Goal: Transaction & Acquisition: Purchase product/service

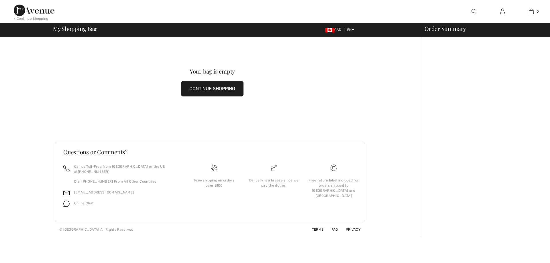
click at [75, 32] on span "My Shopping Bag" at bounding box center [75, 29] width 44 height 6
click at [506, 13] on link at bounding box center [503, 11] width 14 height 7
click at [501, 13] on img at bounding box center [503, 11] width 5 height 7
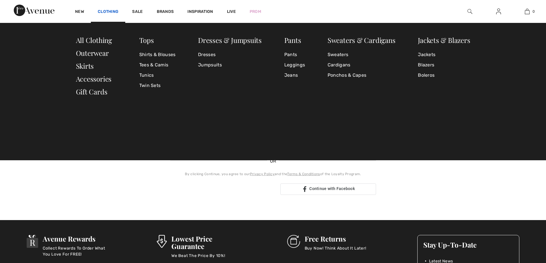
click at [109, 12] on link "Clothing" at bounding box center [108, 12] width 21 height 6
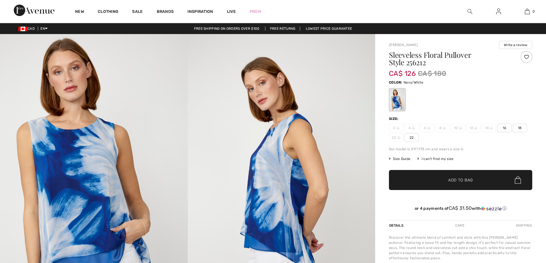
click at [502, 126] on span "16" at bounding box center [504, 128] width 14 height 9
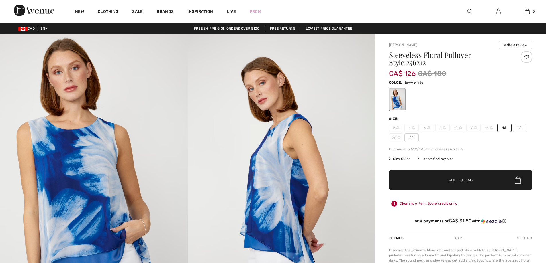
click at [501, 179] on span "✔ Added to Bag Add to Bag" at bounding box center [460, 180] width 143 height 20
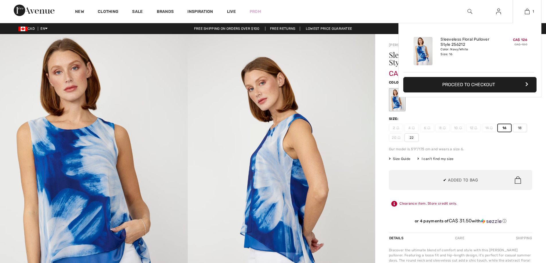
click at [489, 84] on button "Proceed to Checkout" at bounding box center [469, 84] width 133 height 15
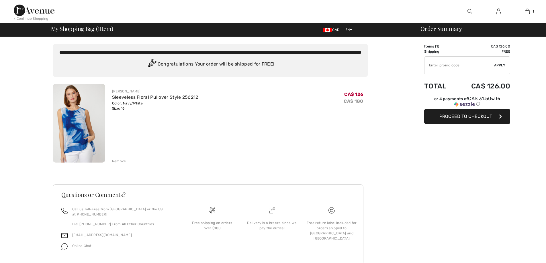
click at [460, 119] on button "Proceed to Checkout" at bounding box center [467, 116] width 86 height 15
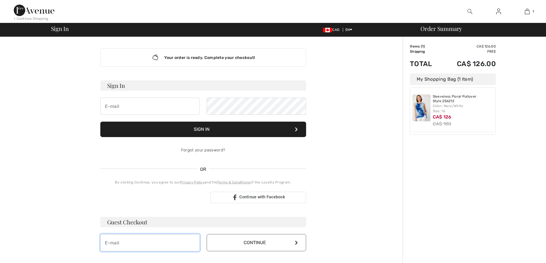
click at [127, 243] on input "email" at bounding box center [149, 243] width 99 height 17
click at [144, 243] on input "email" at bounding box center [149, 243] width 99 height 17
type input "[EMAIL_ADDRESS][DOMAIN_NAME]"
click at [245, 247] on button "Continue" at bounding box center [256, 243] width 99 height 17
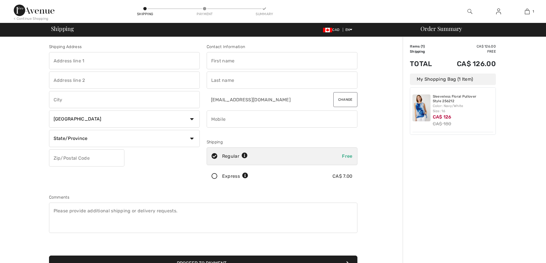
click at [136, 61] on input "text" at bounding box center [124, 60] width 151 height 17
type input "5178 trans island"
click at [264, 60] on input "text" at bounding box center [282, 60] width 151 height 17
drag, startPoint x: 138, startPoint y: 79, endPoint x: 168, endPoint y: 78, distance: 29.8
click at [141, 78] on input "text" at bounding box center [124, 80] width 151 height 17
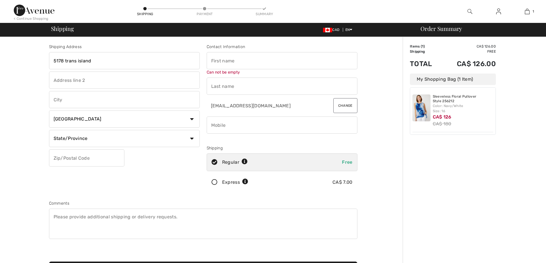
click at [232, 58] on input "text" at bounding box center [282, 60] width 151 height 17
type input "Joshua"
click at [149, 81] on input "text" at bounding box center [124, 80] width 151 height 17
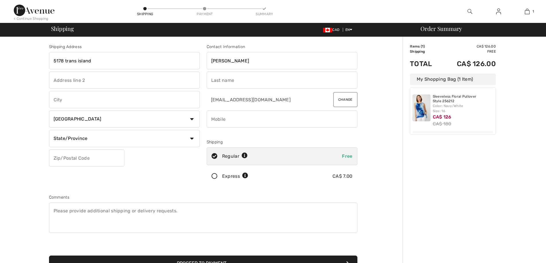
click at [118, 83] on input "text" at bounding box center [124, 80] width 151 height 17
type input "5"
click at [216, 81] on input "text" at bounding box center [282, 80] width 151 height 17
type input "[DEMOGRAPHIC_DATA]"
click at [107, 103] on input "text" at bounding box center [124, 99] width 151 height 17
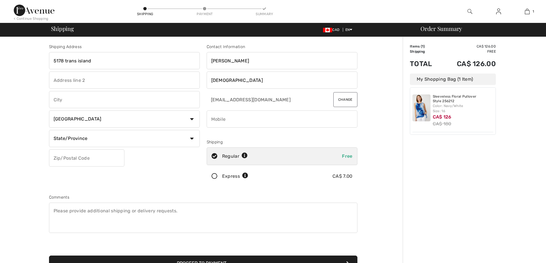
type input "[GEOGRAPHIC_DATA]"
click at [235, 121] on input "phone" at bounding box center [282, 119] width 151 height 17
type input "5142441373"
click at [96, 136] on select "State/Province Alberta British Columbia Manitoba New Brunswick Newfoundland and…" at bounding box center [124, 138] width 151 height 17
select select "QC"
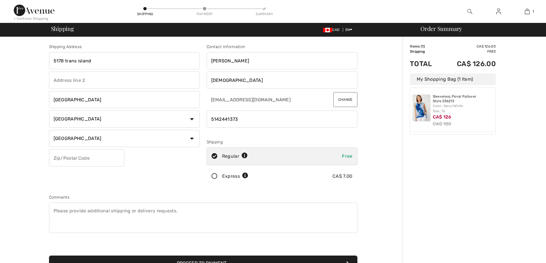
click at [49, 130] on select "State/Province Alberta British Columbia Manitoba New Brunswick Newfoundland and…" at bounding box center [124, 138] width 151 height 17
click at [87, 160] on input "text" at bounding box center [86, 158] width 75 height 17
type input "H3W3A1"
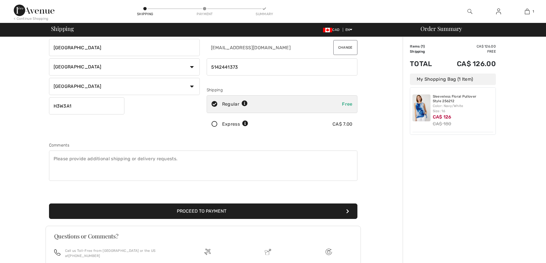
scroll to position [105, 0]
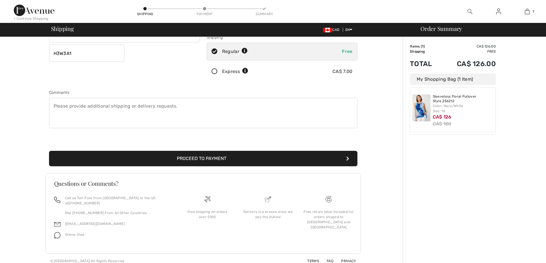
click at [223, 154] on button "Proceed to Payment" at bounding box center [203, 158] width 309 height 15
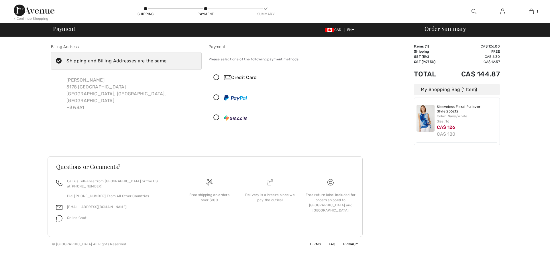
click at [217, 76] on icon at bounding box center [216, 78] width 15 height 6
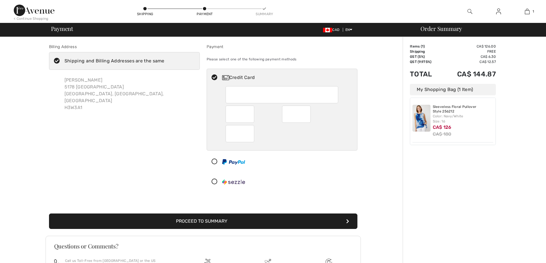
click at [217, 76] on icon at bounding box center [214, 78] width 15 height 6
click at [214, 162] on icon at bounding box center [214, 162] width 15 height 6
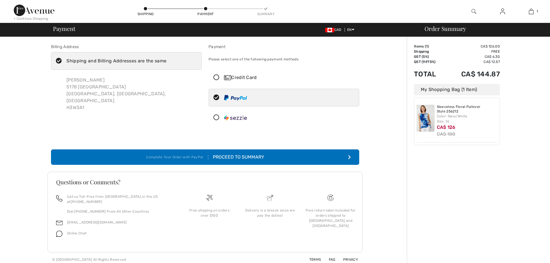
click at [214, 159] on div "Proceed to Summary" at bounding box center [236, 157] width 56 height 7
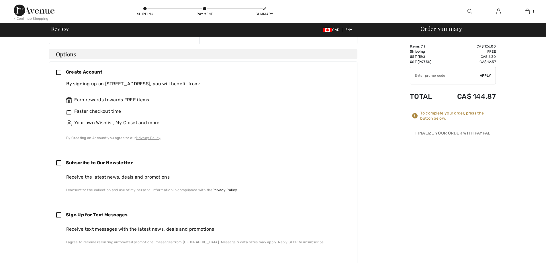
scroll to position [143, 0]
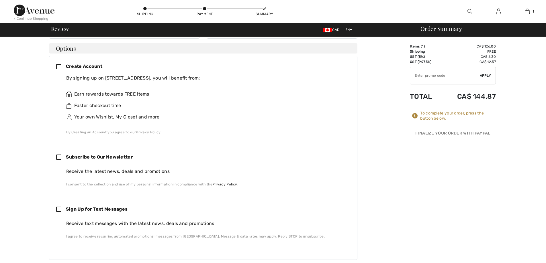
drag, startPoint x: 66, startPoint y: 201, endPoint x: 56, endPoint y: 208, distance: 12.9
click at [56, 208] on div "Sign Up for Text Messages" at bounding box center [201, 209] width 290 height 17
click at [57, 207] on icon at bounding box center [61, 210] width 10 height 6
checkbox input "true"
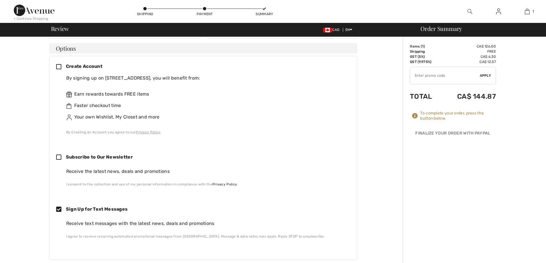
click at [63, 155] on icon at bounding box center [61, 158] width 10 height 6
checkbox input "true"
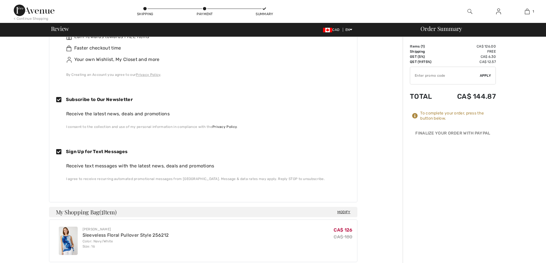
scroll to position [201, 0]
click at [496, 7] on div at bounding box center [498, 11] width 29 height 23
click at [498, 11] on img at bounding box center [498, 11] width 5 height 7
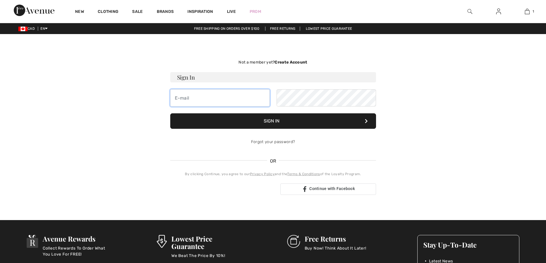
click at [214, 97] on input "email" at bounding box center [219, 97] width 99 height 17
type input "[EMAIL_ADDRESS][DOMAIN_NAME]"
click at [302, 120] on button "Sign In" at bounding box center [273, 121] width 206 height 15
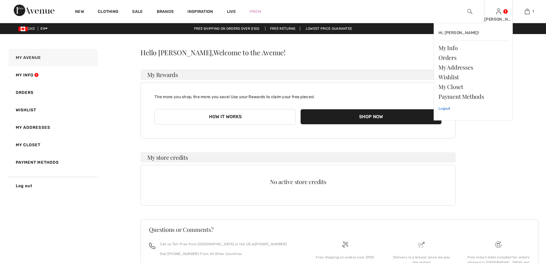
click at [452, 109] on link "Logout" at bounding box center [473, 108] width 69 height 14
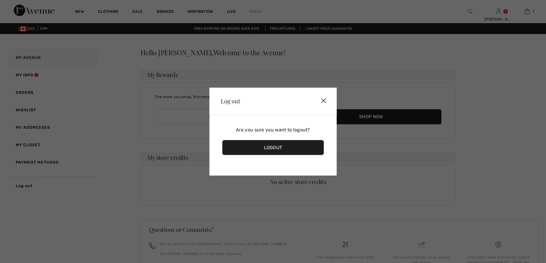
click at [296, 149] on div "Logout" at bounding box center [273, 147] width 102 height 15
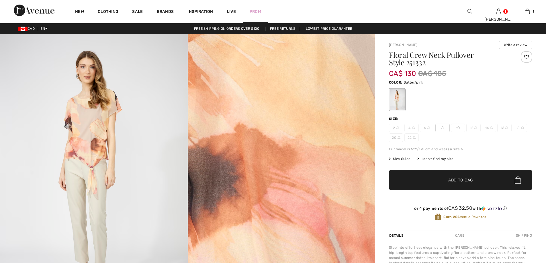
drag, startPoint x: 256, startPoint y: 15, endPoint x: 265, endPoint y: 2, distance: 15.5
drag, startPoint x: 265, startPoint y: 2, endPoint x: 443, endPoint y: 128, distance: 217.8
click at [441, 128] on span "8" at bounding box center [443, 128] width 14 height 9
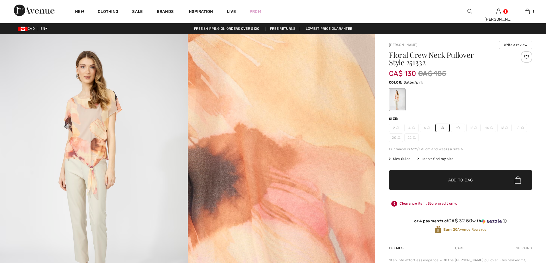
click at [453, 186] on span "✔ Added to Bag Add to Bag" at bounding box center [460, 180] width 143 height 20
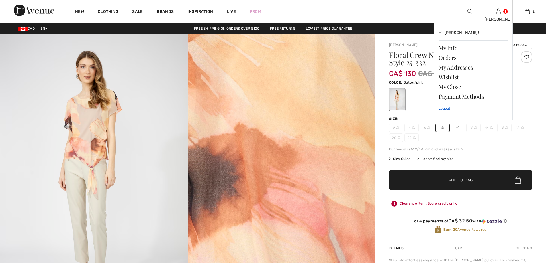
click at [448, 112] on link "Logout" at bounding box center [473, 108] width 69 height 14
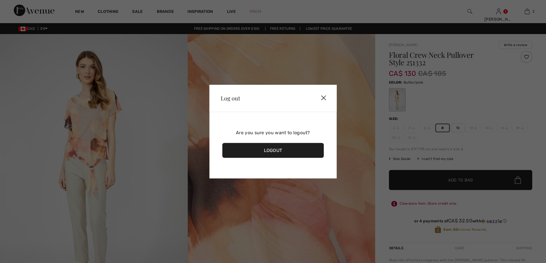
click at [275, 151] on div "Logout" at bounding box center [273, 150] width 102 height 15
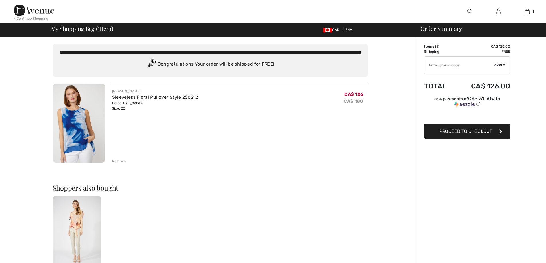
click at [473, 128] on button "Proceed to Checkout" at bounding box center [467, 131] width 86 height 15
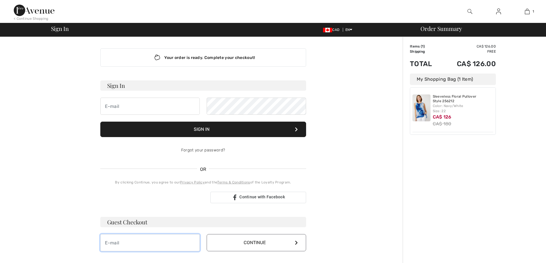
click at [152, 241] on input "email" at bounding box center [149, 243] width 99 height 17
type input "[EMAIL_ADDRESS][DOMAIN_NAME]"
click at [255, 243] on button "Continue" at bounding box center [256, 243] width 99 height 17
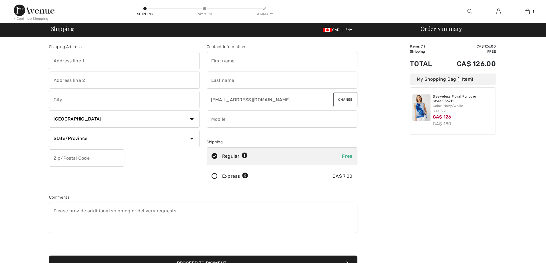
click at [122, 59] on input "text" at bounding box center [124, 60] width 151 height 17
type input "5178 trans island"
click at [263, 65] on input "text" at bounding box center [282, 60] width 151 height 17
type input "Joshua"
click at [105, 83] on input "text" at bounding box center [124, 80] width 151 height 17
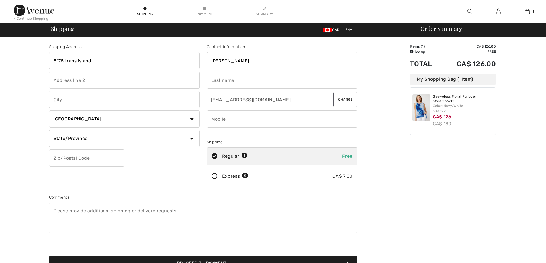
click at [221, 87] on input "text" at bounding box center [282, 80] width 151 height 17
type input "[DEMOGRAPHIC_DATA]"
click at [138, 100] on input "text" at bounding box center [124, 99] width 151 height 17
type input "[GEOGRAPHIC_DATA]"
click at [118, 110] on div "Shipping Address 5178 trans island Montreal Country Canada United States Afghan…" at bounding box center [125, 116] width 158 height 144
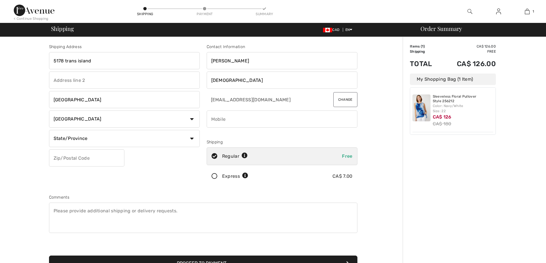
click at [119, 116] on select "Country Canada United States Afghanistan Aland Islands Albania Algeria American…" at bounding box center [124, 119] width 151 height 17
click at [107, 140] on select "State/Province Alberta British Columbia Manitoba New Brunswick Newfoundland and…" at bounding box center [124, 138] width 151 height 17
select select "QC"
click at [49, 130] on select "State/Province Alberta British Columbia Manitoba New Brunswick Newfoundland and…" at bounding box center [124, 138] width 151 height 17
click at [234, 123] on input "phone" at bounding box center [282, 119] width 151 height 17
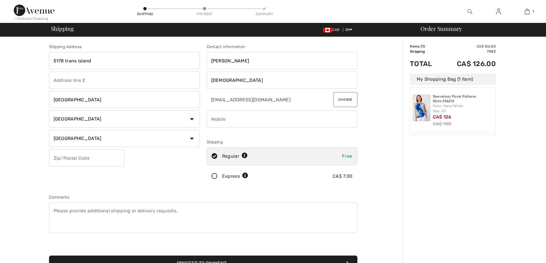
type input "5142441373"
click at [73, 156] on input "text" at bounding box center [86, 158] width 75 height 17
type input "H3W3A1"
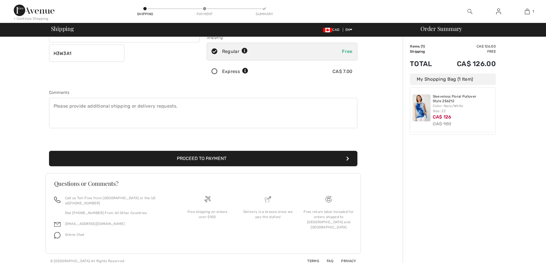
click at [245, 154] on button "Proceed to Payment" at bounding box center [203, 158] width 309 height 15
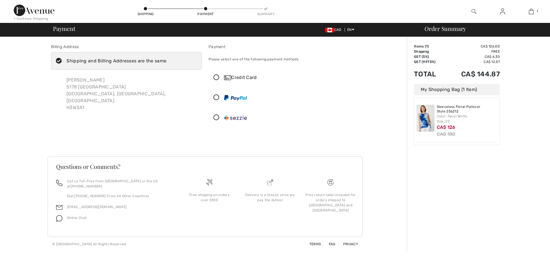
click at [235, 77] on div "Credit Card" at bounding box center [289, 77] width 131 height 7
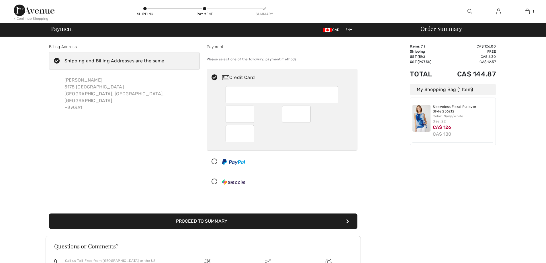
click at [262, 224] on button "Proceed to Summary" at bounding box center [203, 221] width 309 height 15
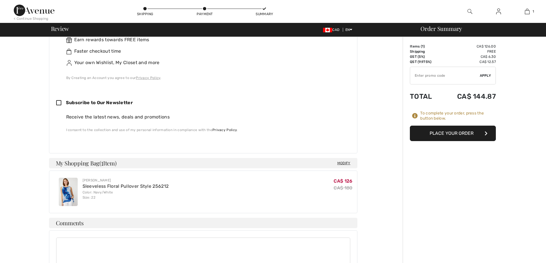
scroll to position [115, 0]
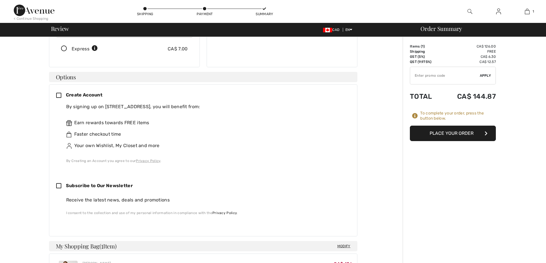
click at [60, 93] on icon at bounding box center [61, 96] width 10 height 6
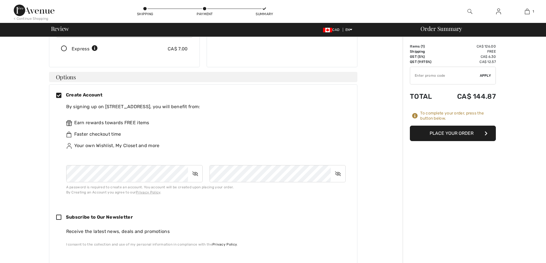
click at [60, 93] on icon at bounding box center [61, 96] width 10 height 6
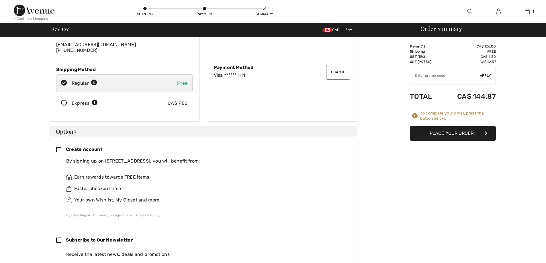
scroll to position [0, 0]
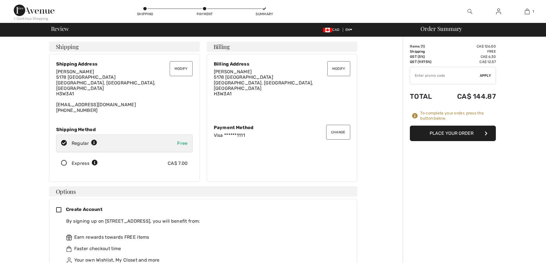
click at [498, 13] on img at bounding box center [498, 11] width 5 height 7
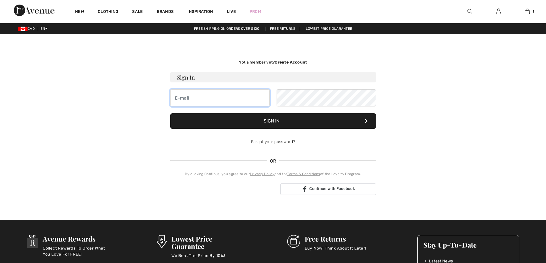
click at [213, 105] on input "email" at bounding box center [219, 97] width 99 height 17
type input "[EMAIL_ADDRESS][DOMAIN_NAME]"
click at [264, 126] on button "Sign In" at bounding box center [273, 121] width 206 height 15
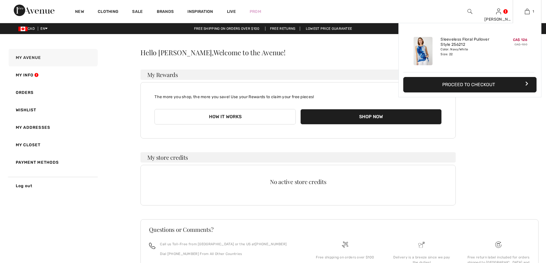
click at [530, 7] on div "1 Added to Bag [PERSON_NAME] Sleeveless Floral Pullover Style 256212 CA$ 126 CA…" at bounding box center [527, 11] width 29 height 23
click at [477, 88] on button "Proceed to Checkout" at bounding box center [469, 84] width 133 height 15
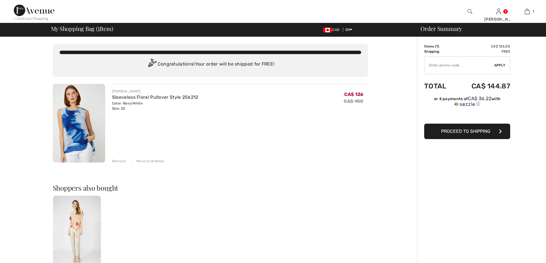
click at [464, 136] on button "Proceed to Shipping" at bounding box center [467, 131] width 86 height 15
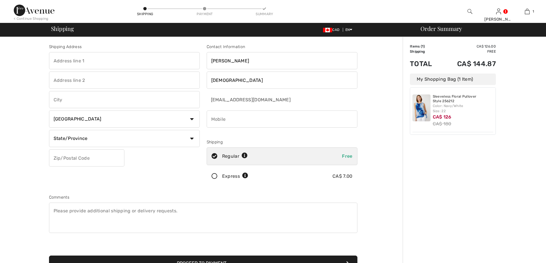
drag, startPoint x: 102, startPoint y: 101, endPoint x: 102, endPoint y: 108, distance: 6.0
click at [102, 101] on input "text" at bounding box center [124, 99] width 151 height 17
type input "[GEOGRAPHIC_DATA]"
click at [90, 154] on input "text" at bounding box center [86, 158] width 75 height 17
type input "H3W3A1"
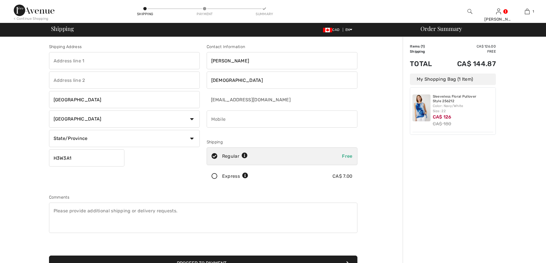
click at [67, 58] on input "text" at bounding box center [124, 60] width 151 height 17
type input "5178 trans island"
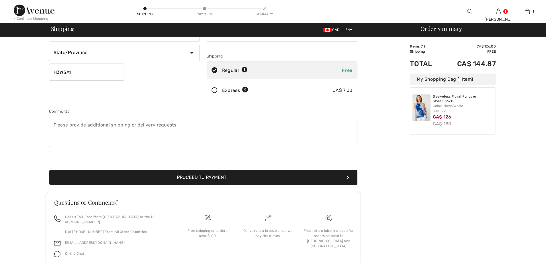
click at [212, 180] on button "Proceed to Payment" at bounding box center [203, 177] width 309 height 15
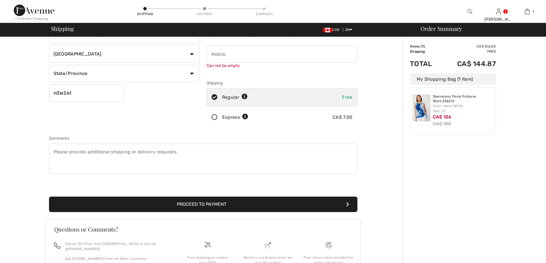
scroll to position [65, 0]
click at [244, 56] on input "phone" at bounding box center [282, 54] width 151 height 17
type input "5142441373"
click at [227, 202] on button "Proceed to Payment" at bounding box center [203, 204] width 309 height 15
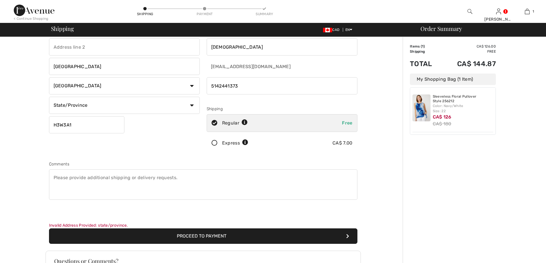
scroll to position [0, 0]
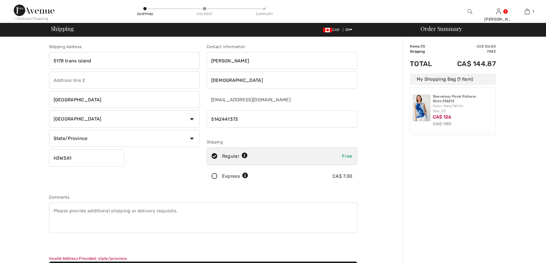
drag, startPoint x: 106, startPoint y: 143, endPoint x: 106, endPoint y: 147, distance: 3.7
click at [106, 143] on select "State/Province [GEOGRAPHIC_DATA] [GEOGRAPHIC_DATA] [GEOGRAPHIC_DATA] [GEOGRAPHI…" at bounding box center [124, 138] width 151 height 17
select select "QC"
click at [49, 130] on select "State/Province [GEOGRAPHIC_DATA] [GEOGRAPHIC_DATA] [GEOGRAPHIC_DATA] [GEOGRAPHI…" at bounding box center [124, 138] width 151 height 17
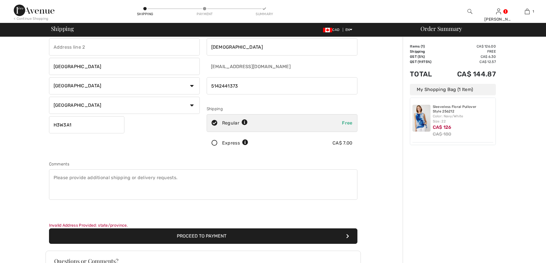
scroll to position [86, 0]
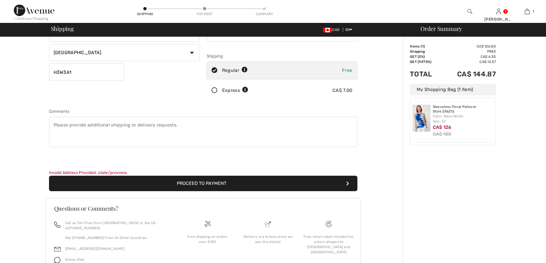
click at [202, 183] on button "Proceed to Payment" at bounding box center [203, 183] width 309 height 15
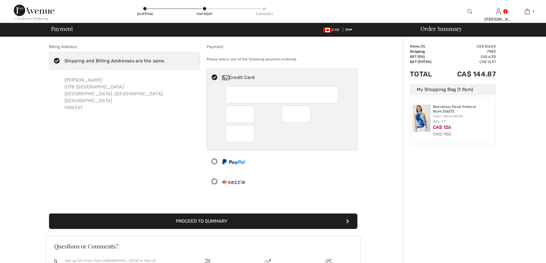
click at [232, 140] on div at bounding box center [240, 133] width 29 height 17
radio input "true"
click at [308, 218] on button "Proceed to Summary" at bounding box center [203, 221] width 309 height 15
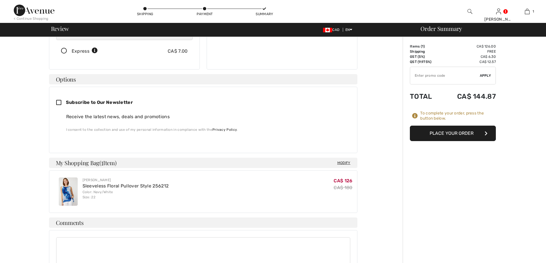
scroll to position [106, 0]
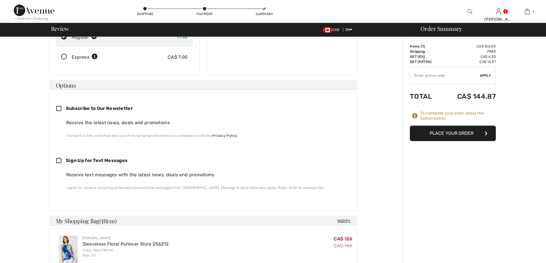
scroll to position [106, 0]
click at [58, 158] on icon at bounding box center [61, 161] width 10 height 6
checkbox input "true"
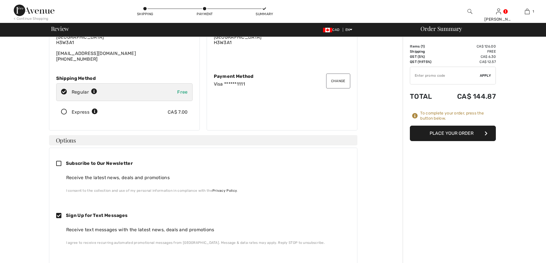
scroll to position [0, 0]
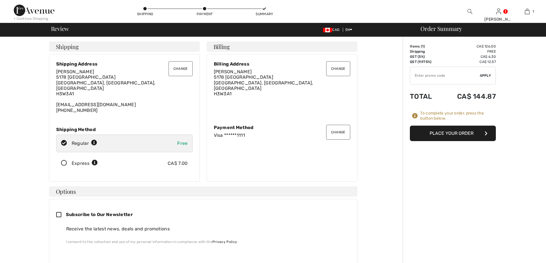
click at [443, 139] on button "Place Your Order" at bounding box center [453, 133] width 86 height 15
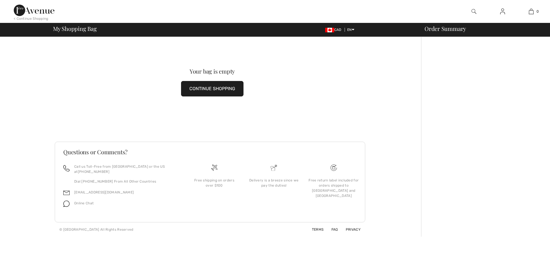
click at [213, 90] on button "CONTINUE SHOPPING" at bounding box center [212, 88] width 63 height 15
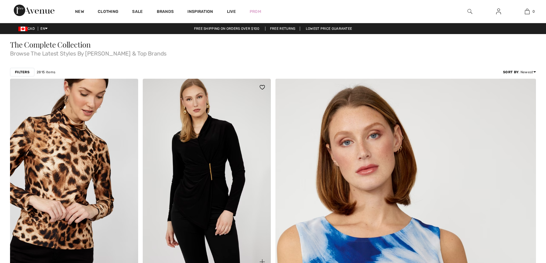
click at [232, 187] on img at bounding box center [207, 175] width 128 height 192
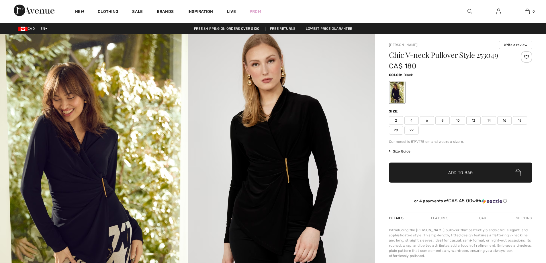
click at [396, 123] on span "2" at bounding box center [396, 120] width 14 height 9
click at [422, 172] on span "✔ Added to Bag Add to Bag" at bounding box center [460, 173] width 143 height 20
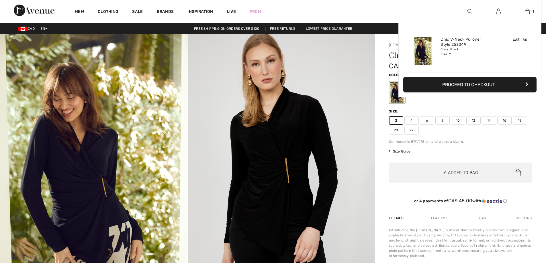
click at [466, 89] on button "Proceed to Checkout" at bounding box center [469, 84] width 133 height 15
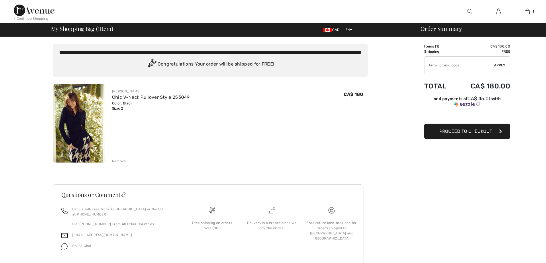
click at [455, 139] on div "Order Summary Details Items ( 1 ) CA$ 180.00 Promo code CA$ 0.00 Shipping Free …" at bounding box center [481, 158] width 129 height 243
click at [468, 130] on span "Proceed to Checkout" at bounding box center [466, 131] width 53 height 5
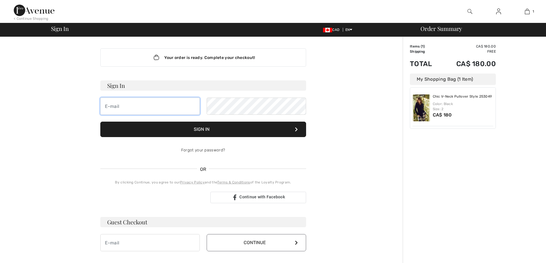
click at [145, 108] on input "email" at bounding box center [149, 106] width 99 height 17
type input "[EMAIL_ADDRESS][DOMAIN_NAME]"
click at [155, 243] on input "email" at bounding box center [149, 243] width 99 height 17
click at [163, 244] on input "registeredname2@gmail.vcom" at bounding box center [149, 243] width 99 height 17
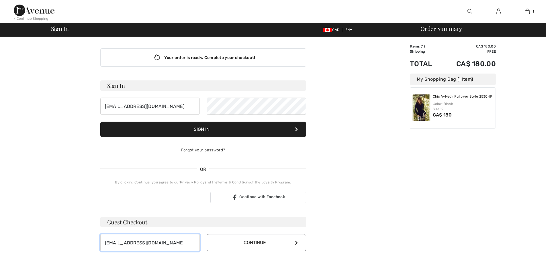
type input "[EMAIL_ADDRESS][DOMAIN_NAME]"
click at [245, 242] on button "Continue" at bounding box center [256, 243] width 99 height 17
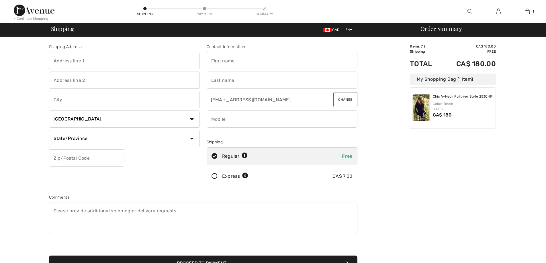
click at [128, 61] on input "text" at bounding box center [124, 60] width 151 height 17
type input "5178 trans island"
click at [222, 56] on input "text" at bounding box center [282, 60] width 151 height 17
type input "[PERSON_NAME]"
drag, startPoint x: 220, startPoint y: 79, endPoint x: 227, endPoint y: 82, distance: 8.0
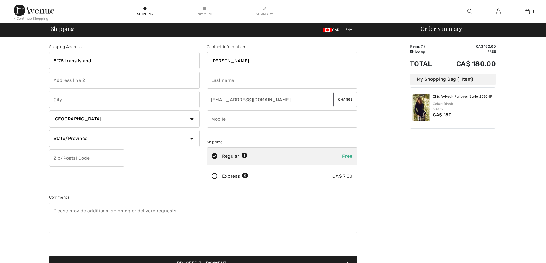
click at [220, 79] on input "text" at bounding box center [282, 80] width 151 height 17
type input "[DEMOGRAPHIC_DATA]"
click at [105, 107] on input "text" at bounding box center [124, 99] width 151 height 17
type input "[GEOGRAPHIC_DATA]"
click at [99, 121] on select "Country Canada United States Afghanistan Aland Islands Albania Algeria American…" at bounding box center [124, 119] width 151 height 17
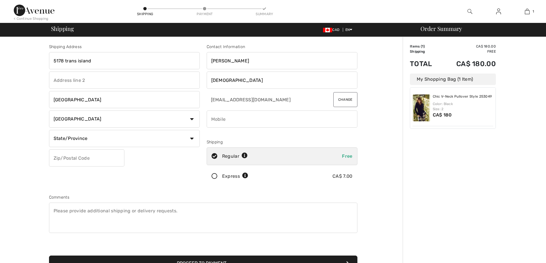
click at [253, 122] on input "phone" at bounding box center [282, 119] width 151 height 17
type input "5142441373"
click at [134, 135] on select "State/Province Alberta British Columbia Manitoba New Brunswick Newfoundland and…" at bounding box center [124, 138] width 151 height 17
select select "QC"
click at [49, 130] on select "State/Province Alberta British Columbia Manitoba New Brunswick Newfoundland and…" at bounding box center [124, 138] width 151 height 17
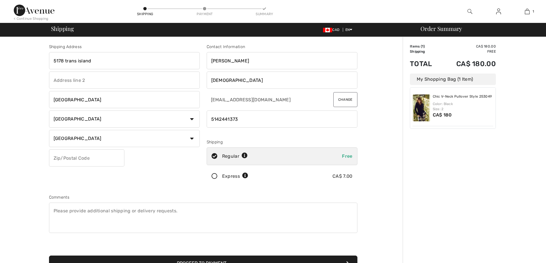
drag, startPoint x: 86, startPoint y: 158, endPoint x: 86, endPoint y: 162, distance: 3.4
click at [86, 158] on input "text" at bounding box center [86, 158] width 75 height 17
type input "H3W3A1"
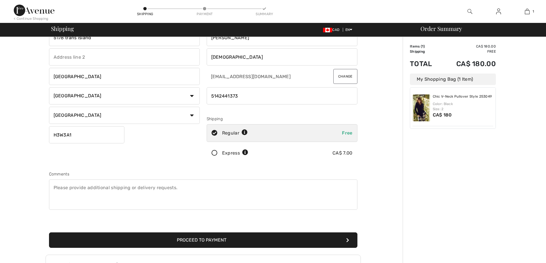
scroll to position [57, 0]
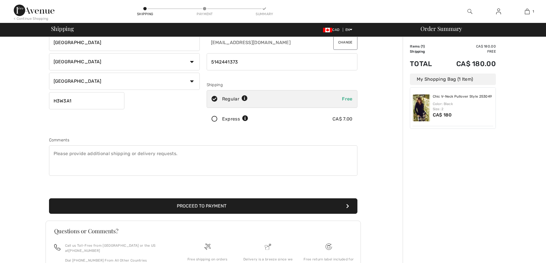
click at [273, 206] on button "Proceed to Payment" at bounding box center [203, 206] width 309 height 15
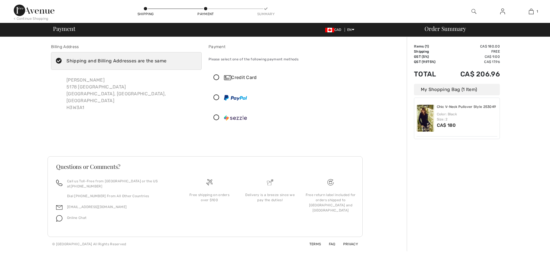
click at [219, 77] on icon at bounding box center [216, 78] width 15 height 6
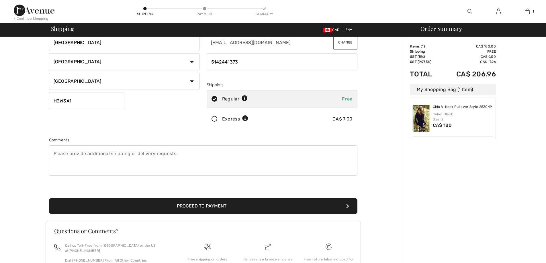
drag, startPoint x: 249, startPoint y: 63, endPoint x: 166, endPoint y: 65, distance: 83.5
click at [160, 68] on div "Shipping Address 5178 trans island Montreal Country Canada United States Afghan…" at bounding box center [203, 97] width 315 height 248
paste input "12262409453"
type input "12262409453"
click at [292, 209] on button "Proceed to Payment" at bounding box center [203, 206] width 309 height 15
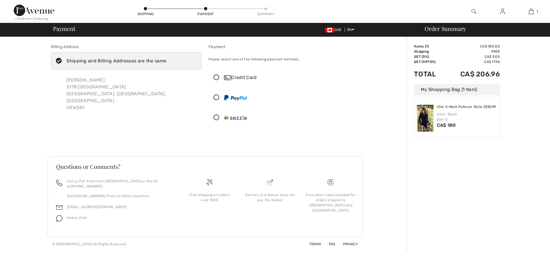
click at [219, 77] on icon at bounding box center [216, 78] width 15 height 6
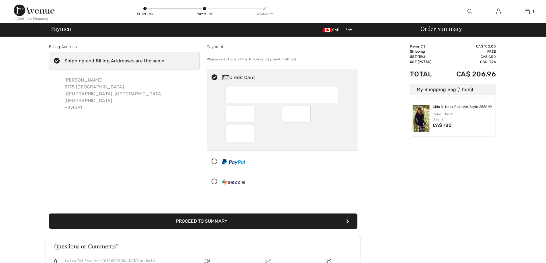
click at [290, 222] on button "Proceed to Summary" at bounding box center [203, 221] width 309 height 15
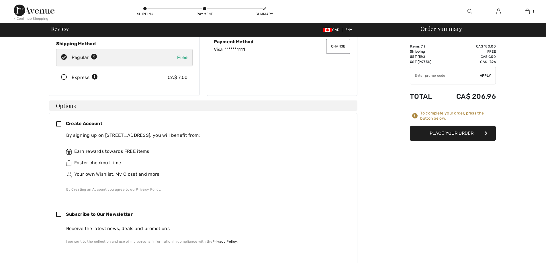
scroll to position [115, 0]
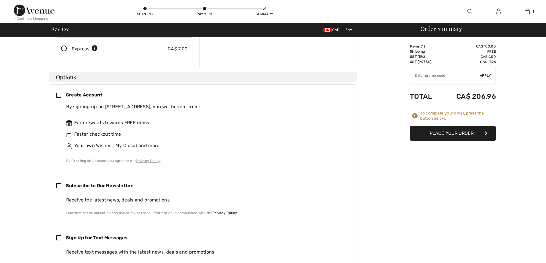
drag, startPoint x: 61, startPoint y: 231, endPoint x: 67, endPoint y: 231, distance: 5.5
click at [61, 236] on icon at bounding box center [61, 239] width 10 height 6
checkbox input "true"
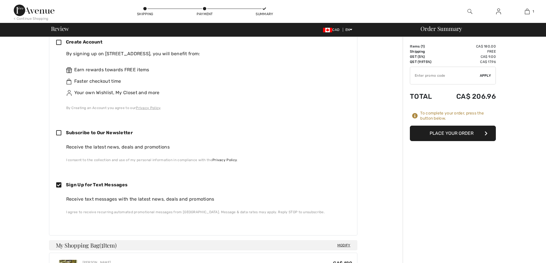
scroll to position [172, 0]
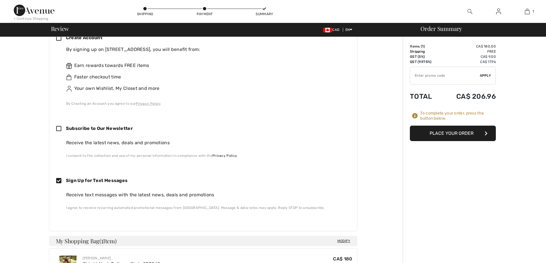
click at [478, 134] on button "Place Your Order" at bounding box center [453, 133] width 86 height 15
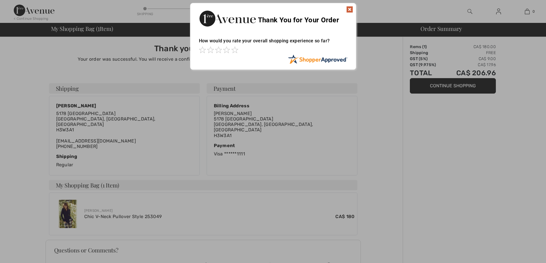
click at [351, 9] on img at bounding box center [349, 9] width 7 height 7
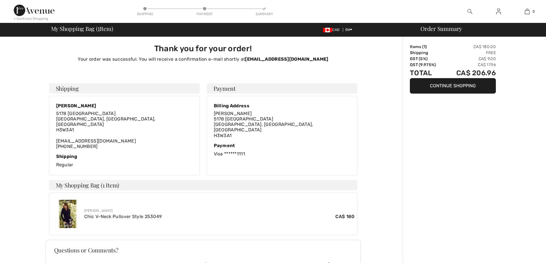
click at [502, 11] on link at bounding box center [499, 11] width 14 height 7
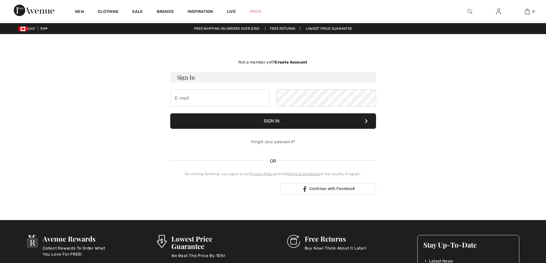
drag, startPoint x: 499, startPoint y: 11, endPoint x: 504, endPoint y: 5, distance: 7.9
click at [504, 5] on div at bounding box center [498, 11] width 29 height 23
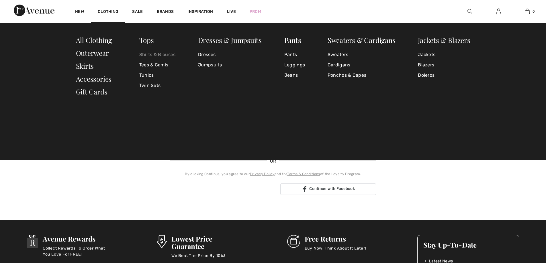
click at [151, 56] on link "Shirts & Blouses" at bounding box center [157, 55] width 36 height 10
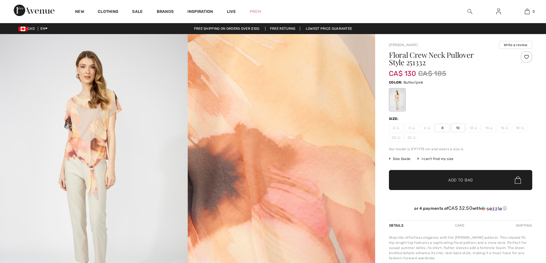
click at [442, 130] on span "8" at bounding box center [443, 128] width 14 height 9
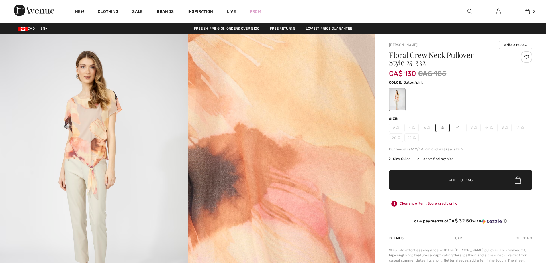
click at [452, 181] on span "Add to Bag" at bounding box center [460, 180] width 25 height 6
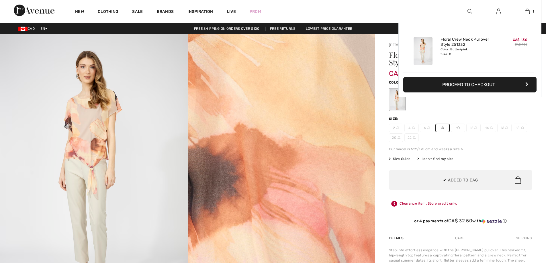
click at [497, 85] on button "Proceed to Checkout" at bounding box center [469, 84] width 133 height 15
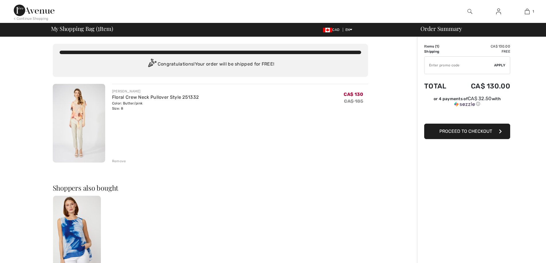
click at [459, 131] on span "Proceed to Checkout" at bounding box center [466, 131] width 53 height 5
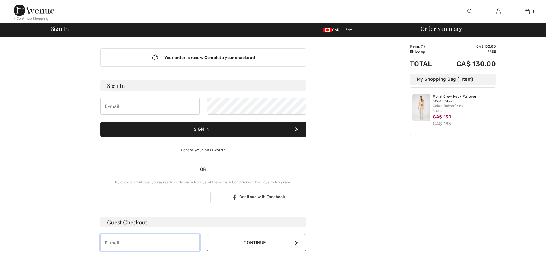
click at [132, 244] on input "email" at bounding box center [149, 243] width 99 height 17
type input "[EMAIL_ADDRESS][DOMAIN_NAME]"
click at [231, 243] on button "Continue" at bounding box center [256, 243] width 99 height 17
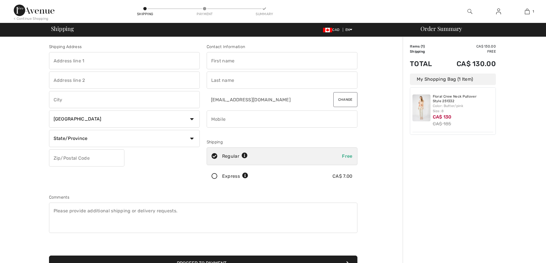
click at [141, 66] on input "text" at bounding box center [124, 60] width 151 height 17
type input "5178 trans island"
drag, startPoint x: 265, startPoint y: 58, endPoint x: 240, endPoint y: 69, distance: 27.7
click at [264, 58] on input "text" at bounding box center [282, 60] width 151 height 17
type input "[PERSON_NAME]"
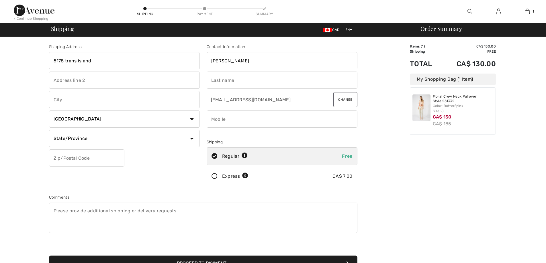
click at [136, 83] on input "text" at bounding box center [124, 80] width 151 height 17
click at [234, 85] on input "text" at bounding box center [282, 80] width 151 height 17
type input "[DEMOGRAPHIC_DATA]"
click at [137, 101] on input "text" at bounding box center [124, 99] width 151 height 17
drag, startPoint x: 224, startPoint y: 119, endPoint x: 228, endPoint y: 55, distance: 63.8
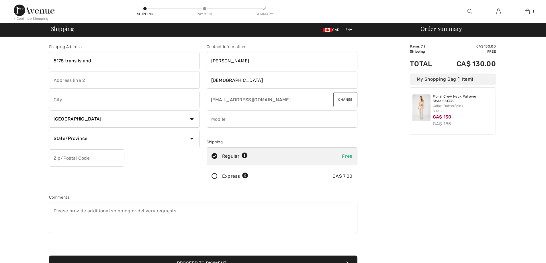
click at [224, 119] on input "phone" at bounding box center [282, 119] width 151 height 17
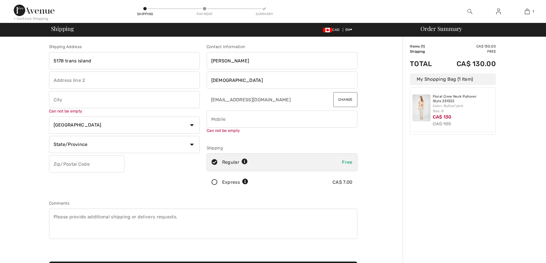
click at [231, 122] on input "phone" at bounding box center [282, 119] width 151 height 17
paste input "15063005002"
type input "15063005002"
click at [104, 144] on select "State/Province Alberta British Columbia Manitoba New Brunswick Newfoundland and…" at bounding box center [124, 144] width 151 height 17
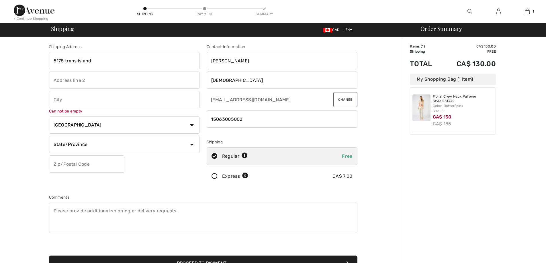
select select "QC"
click at [49, 136] on select "State/Province Alberta British Columbia Manitoba New Brunswick Newfoundland and…" at bounding box center [124, 144] width 151 height 17
click at [93, 167] on input "text" at bounding box center [86, 164] width 75 height 17
type input "H3W3A1"
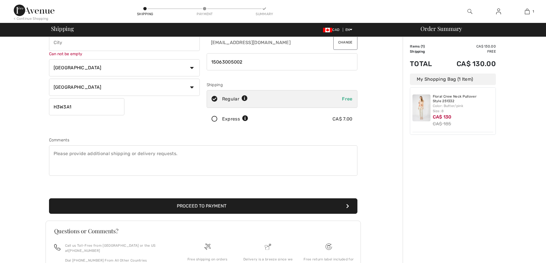
click at [255, 206] on button "Proceed to Payment" at bounding box center [203, 206] width 309 height 15
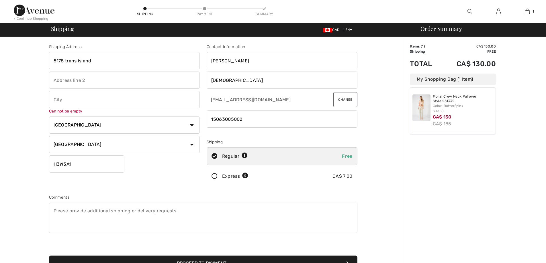
click at [106, 101] on input "text" at bounding box center [124, 99] width 151 height 17
type input "[GEOGRAPHIC_DATA]"
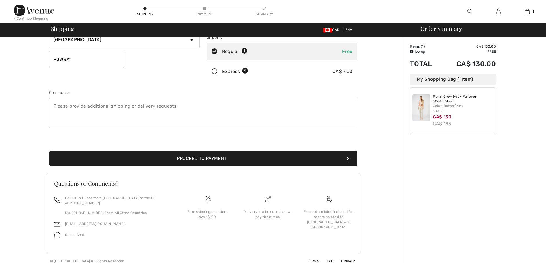
drag, startPoint x: 189, startPoint y: 158, endPoint x: 282, endPoint y: 158, distance: 93.8
click at [190, 158] on button "Proceed to Payment" at bounding box center [203, 158] width 309 height 15
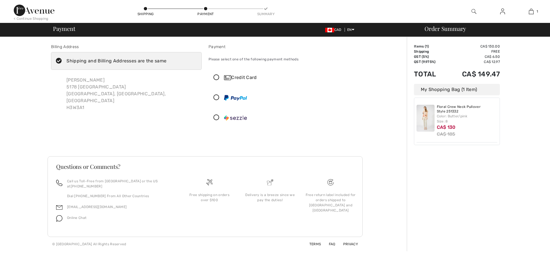
click at [217, 77] on icon at bounding box center [216, 78] width 15 height 6
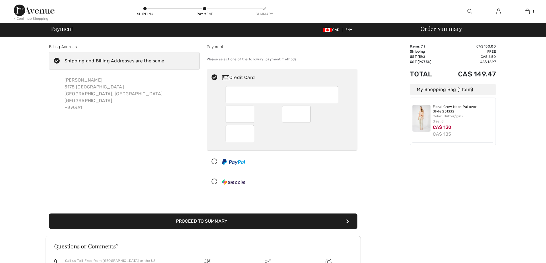
click at [268, 223] on button "Proceed to Summary" at bounding box center [203, 221] width 309 height 15
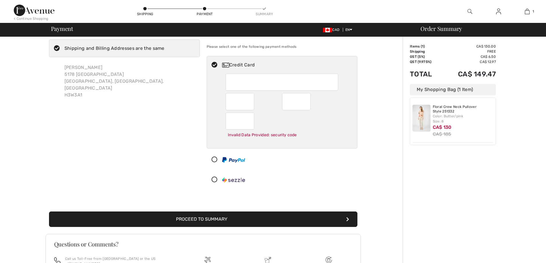
scroll to position [23, 0]
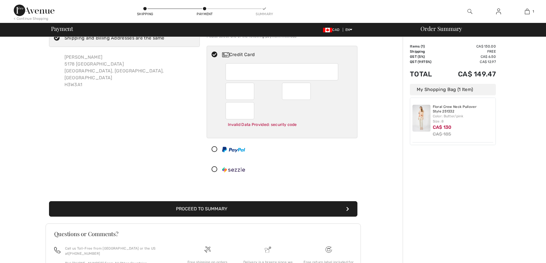
click at [232, 118] on div at bounding box center [240, 110] width 29 height 17
click at [281, 101] on div "Invalid Data Provided: security code" at bounding box center [282, 96] width 113 height 67
click at [238, 216] on button "Proceed to Summary" at bounding box center [203, 209] width 309 height 15
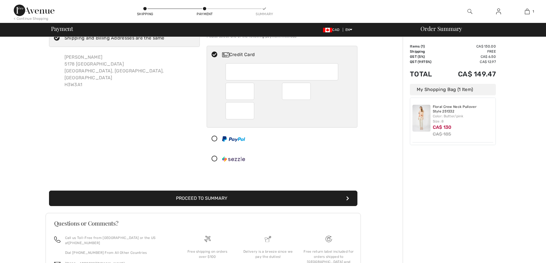
click at [238, 206] on button "Proceed to Summary" at bounding box center [203, 198] width 309 height 15
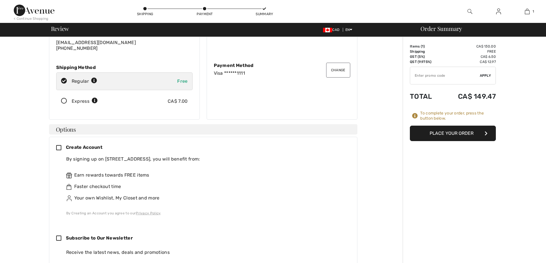
scroll to position [115, 0]
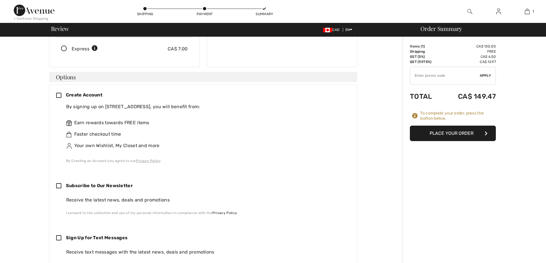
click at [58, 93] on icon at bounding box center [61, 96] width 10 height 6
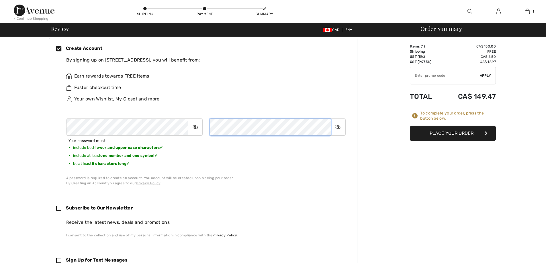
scroll to position [258, 0]
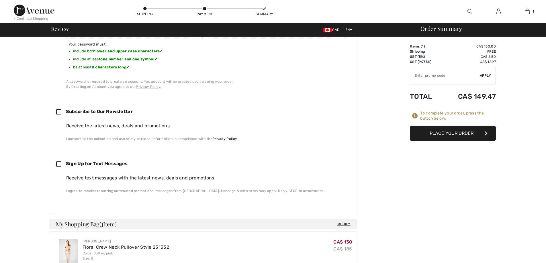
click at [56, 107] on div "Create Account By signing up on [GEOGRAPHIC_DATA], you will benefit from: Earn …" at bounding box center [203, 78] width 309 height 274
click at [58, 110] on icon at bounding box center [61, 113] width 10 height 6
checkbox input "true"
click at [58, 162] on icon at bounding box center [61, 165] width 10 height 6
checkbox input "true"
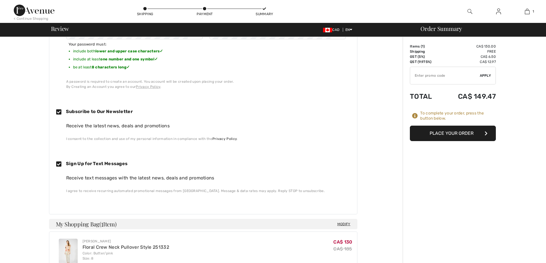
click at [445, 136] on button "Place Your Order" at bounding box center [453, 133] width 86 height 15
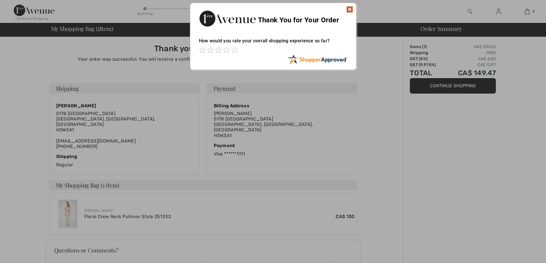
click at [350, 7] on img at bounding box center [349, 9] width 7 height 7
